Goal: Information Seeking & Learning: Learn about a topic

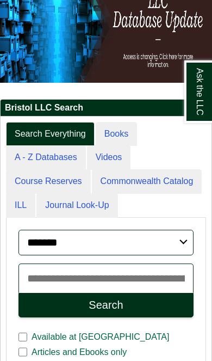
scroll to position [5, 5]
click at [116, 129] on link "Books" at bounding box center [116, 134] width 41 height 24
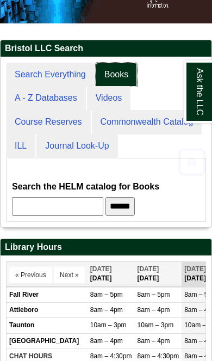
scroll to position [218, 0]
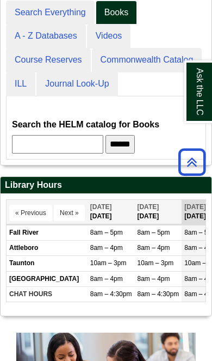
click at [119, 280] on span "8am – 4pm" at bounding box center [106, 279] width 33 height 8
click at [59, 36] on link "A - Z Databases" at bounding box center [46, 36] width 80 height 24
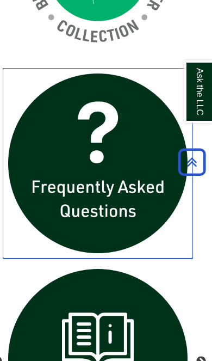
click at [131, 175] on img "slideshow" at bounding box center [98, 163] width 190 height 190
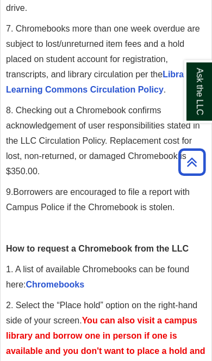
scroll to position [563, 0]
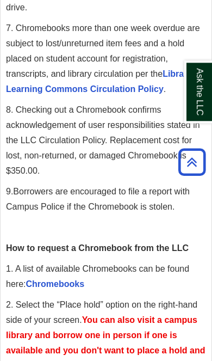
click at [52, 288] on link "Chromebooks" at bounding box center [55, 283] width 59 height 9
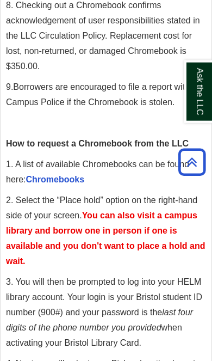
scroll to position [668, 0]
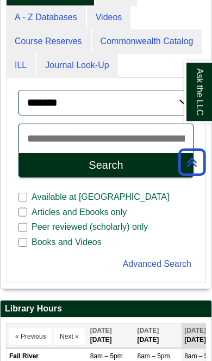
scroll to position [239, 0]
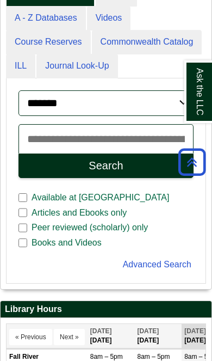
click at [137, 100] on select "******* ***** ******" at bounding box center [105, 103] width 175 height 26
click at [131, 141] on input "Search articles, books, journals & more" at bounding box center [105, 138] width 175 height 29
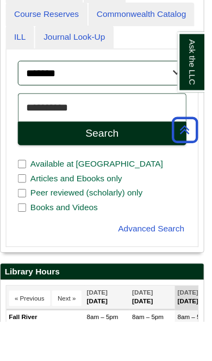
type input "**********"
click at [143, 153] on button "Search" at bounding box center [105, 165] width 175 height 24
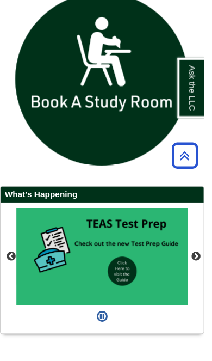
scroll to position [1572, 0]
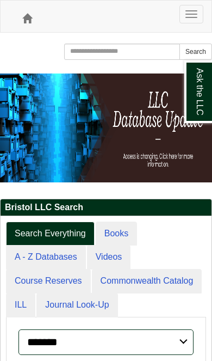
scroll to position [5, 5]
click at [121, 234] on link "Books" at bounding box center [116, 233] width 41 height 24
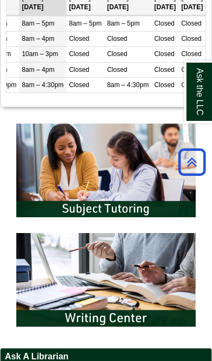
scroll to position [475, 0]
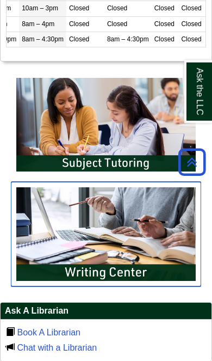
click at [144, 256] on img "slideshow" at bounding box center [106, 234] width 190 height 104
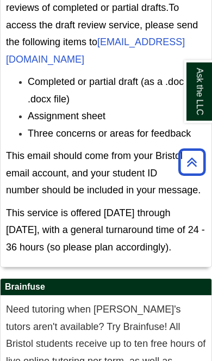
scroll to position [1399, 0]
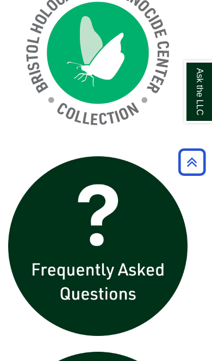
scroll to position [134, 211]
